Goal: Task Accomplishment & Management: Manage account settings

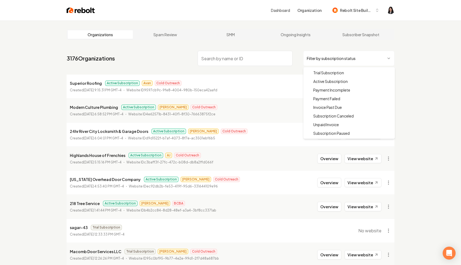
click at [317, 52] on html "Dashboard Organization Rebolt Site Builder Organizations Spam Review SMM Ongoin…" at bounding box center [230, 132] width 461 height 265
click at [281, 36] on html "Dashboard Organization Rebolt Site Builder Organizations Spam Review SMM Ongoin…" at bounding box center [230, 132] width 461 height 265
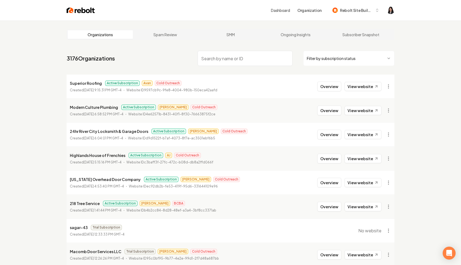
click at [252, 44] on main "Organizations Spam Review SMM Ongoing Insights Subscriber Snapshot 3176 Organiz…" at bounding box center [230, 171] width 345 height 302
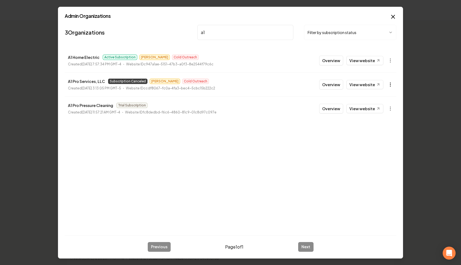
type input "a1"
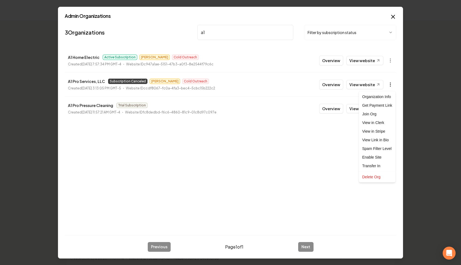
click at [317, 82] on body "Dashboard Organization Rebolt Site Builder Organizations Spam Review SMM Ongoin…" at bounding box center [230, 132] width 461 height 265
click at [317, 133] on link "View in Stripe" at bounding box center [377, 131] width 34 height 9
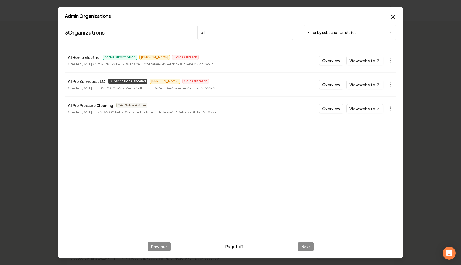
click at [286, 33] on input "a1" at bounding box center [245, 32] width 96 height 15
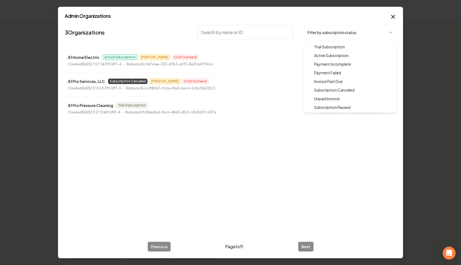
click at [317, 32] on body "Dashboard Organization Rebolt Site Builder Organizations Spam Review SMM Ongoin…" at bounding box center [230, 132] width 461 height 265
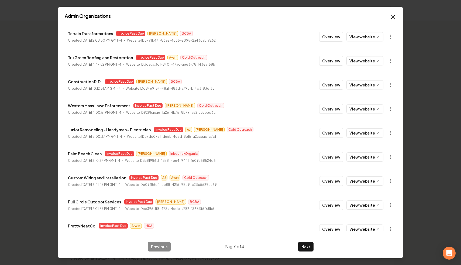
scroll to position [58, 0]
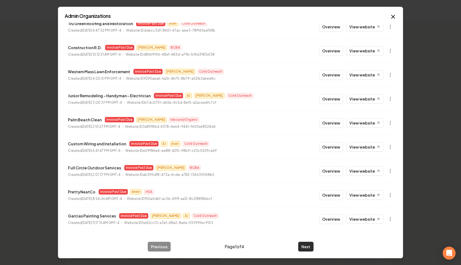
click at [310, 241] on button "Next" at bounding box center [305, 246] width 15 height 10
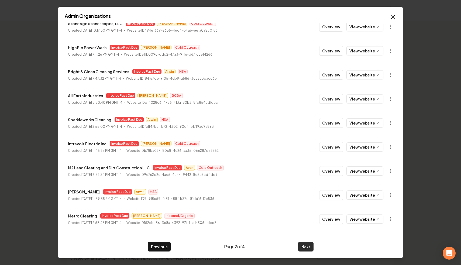
click at [301, 241] on button "Next" at bounding box center [305, 246] width 15 height 10
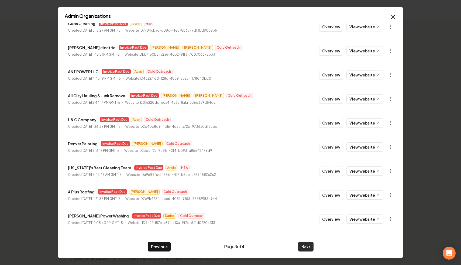
click at [304, 241] on button "Next" at bounding box center [305, 246] width 15 height 10
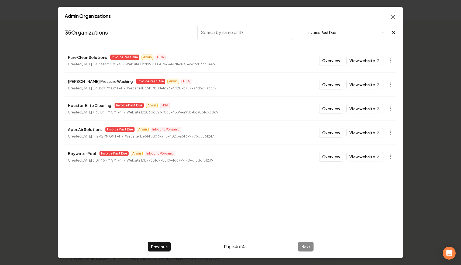
click at [317, 17] on icon "button" at bounding box center [393, 16] width 6 height 6
